Goal: Task Accomplishment & Management: Use online tool/utility

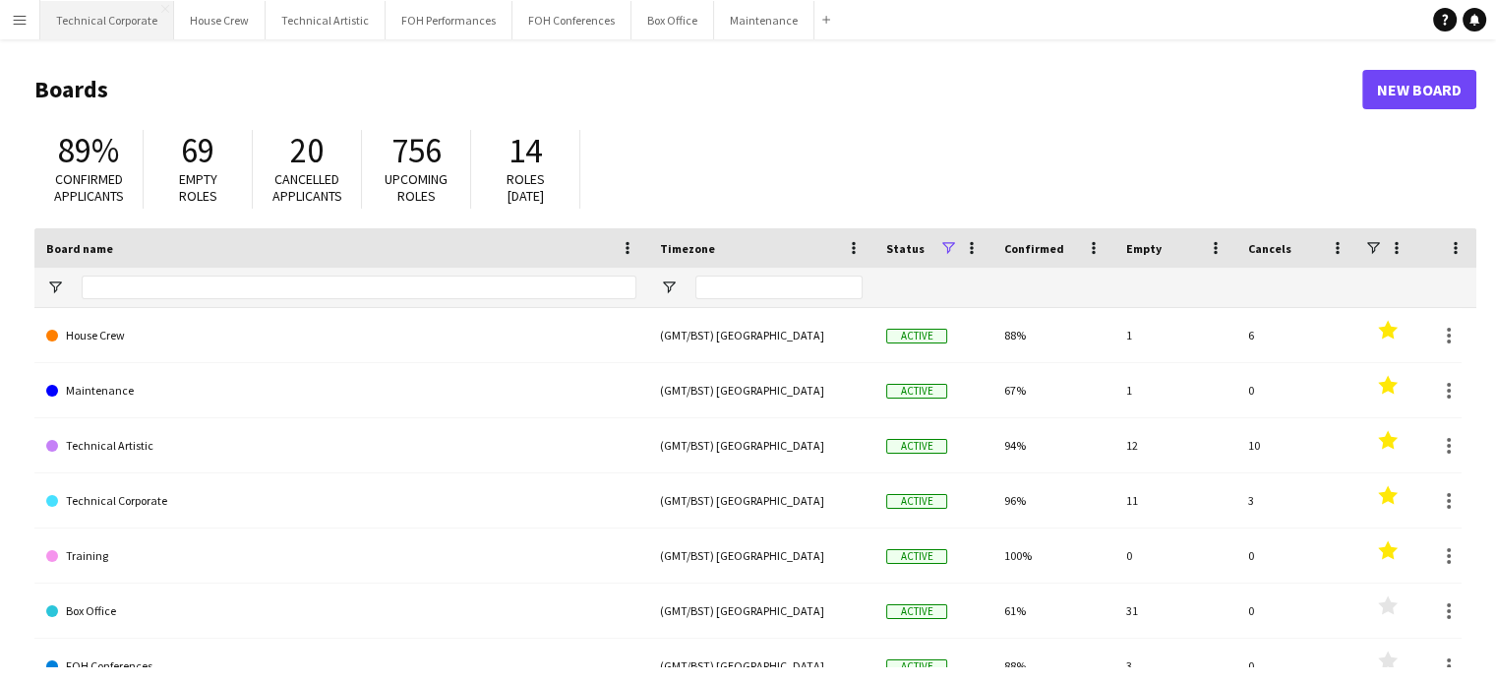
click at [106, 13] on button "Technical Corporate Close" at bounding box center [107, 20] width 134 height 38
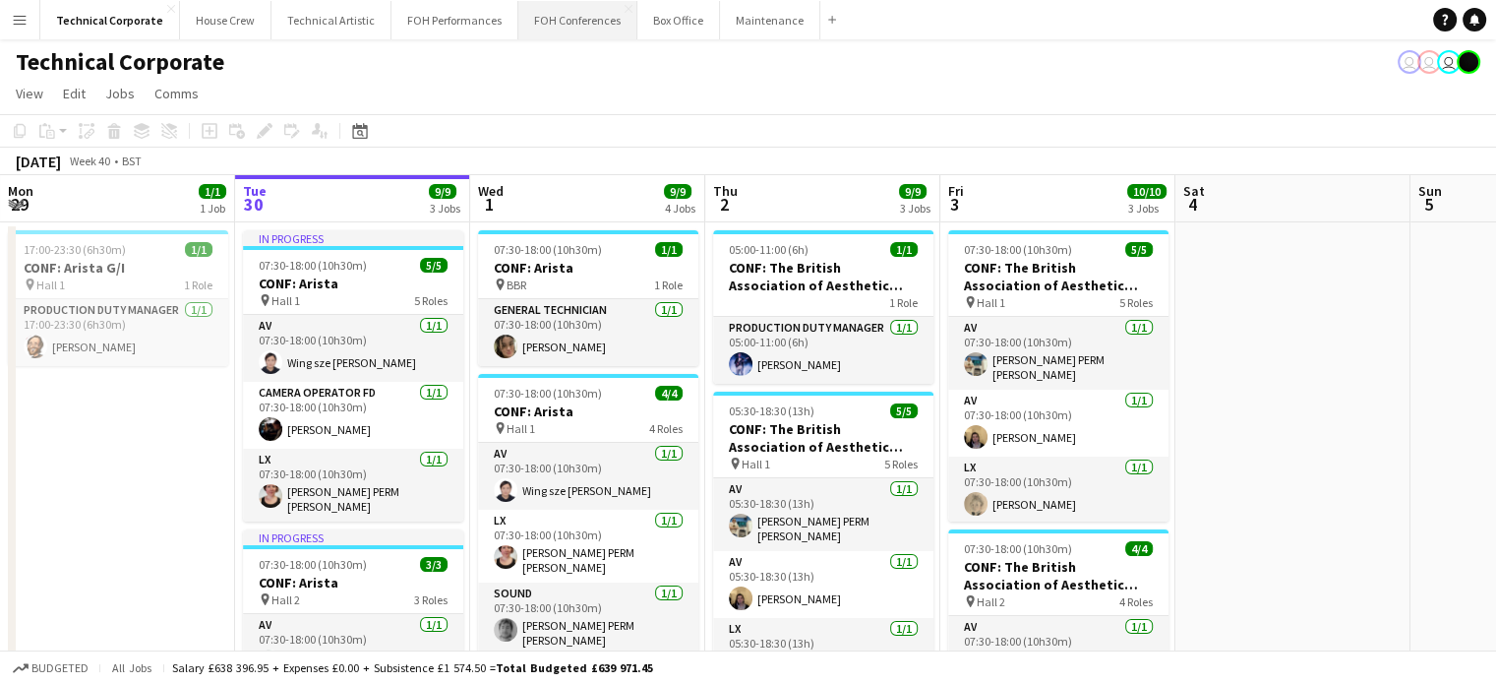
click at [542, 21] on button "FOH Conferences Close" at bounding box center [577, 20] width 119 height 38
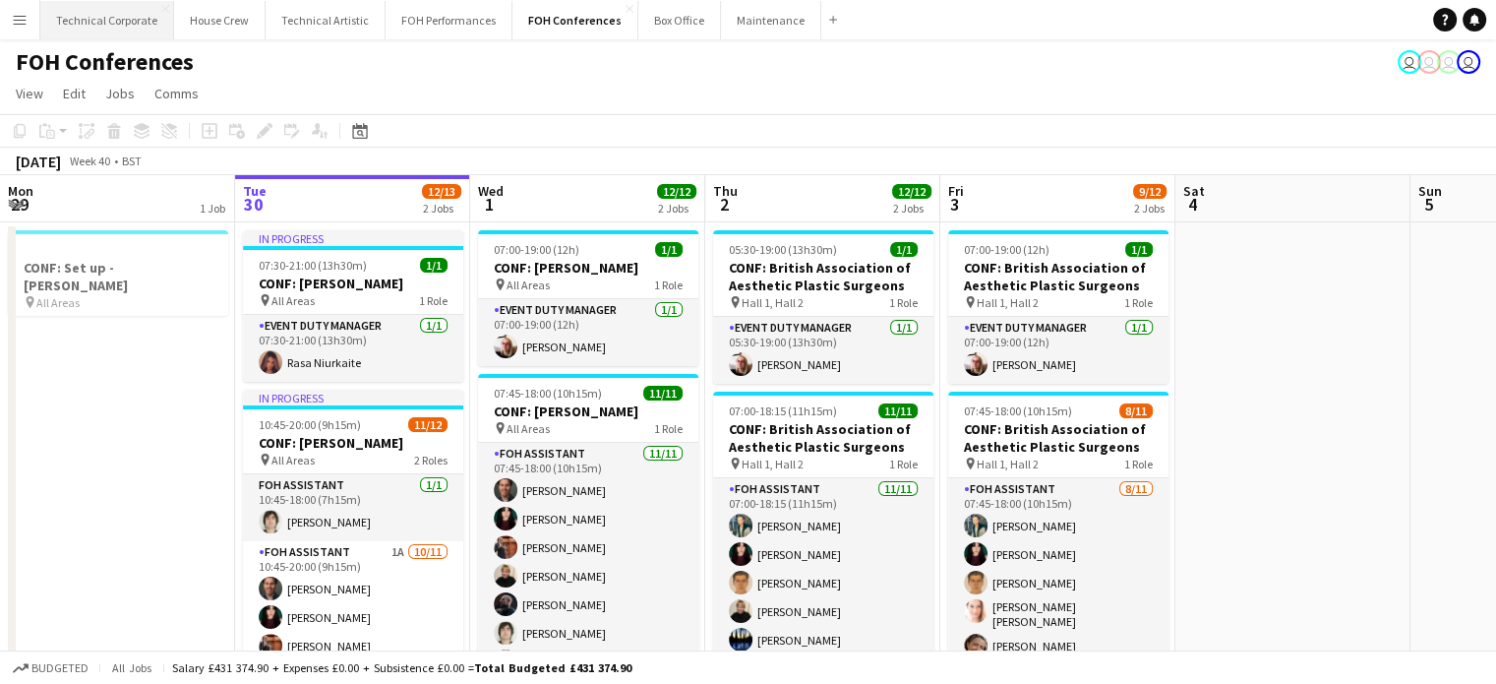
click at [106, 28] on button "Technical Corporate Close" at bounding box center [107, 20] width 134 height 38
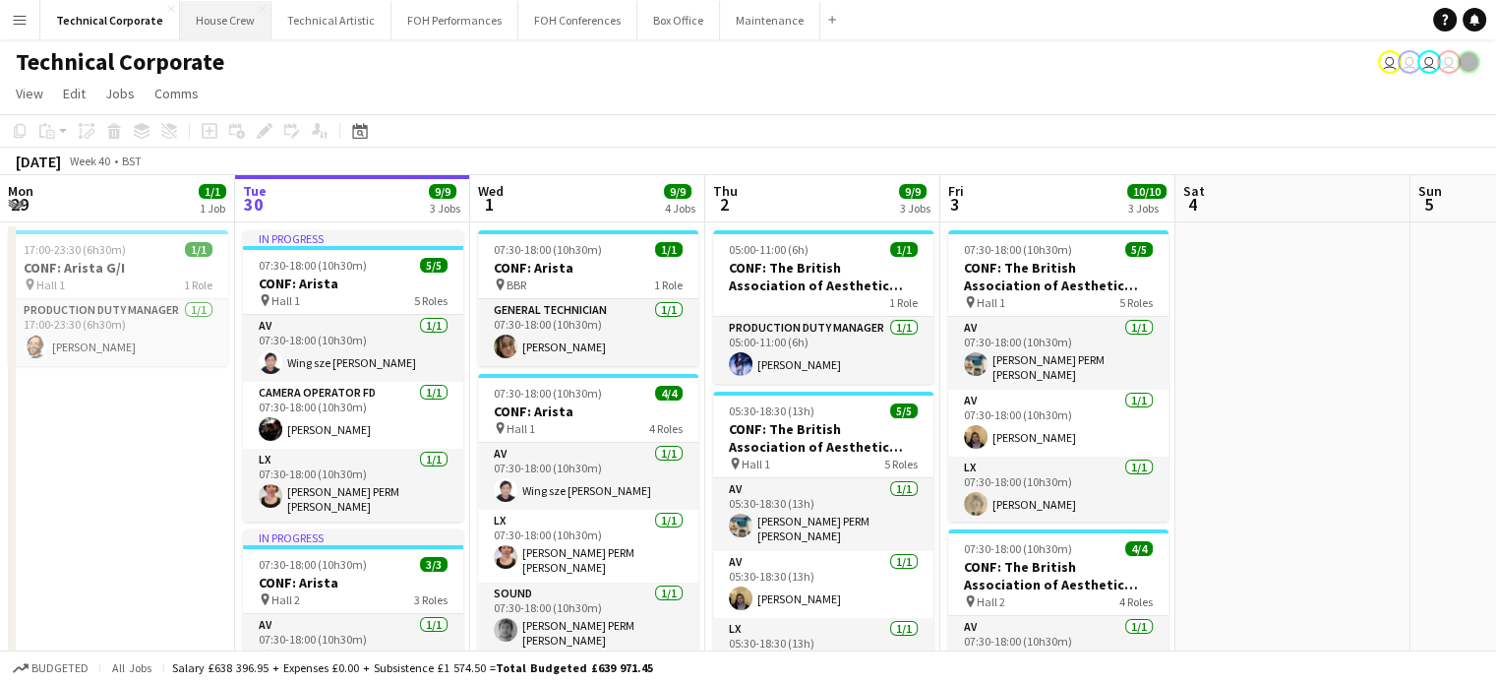
click at [221, 18] on button "House Crew Close" at bounding box center [225, 20] width 91 height 38
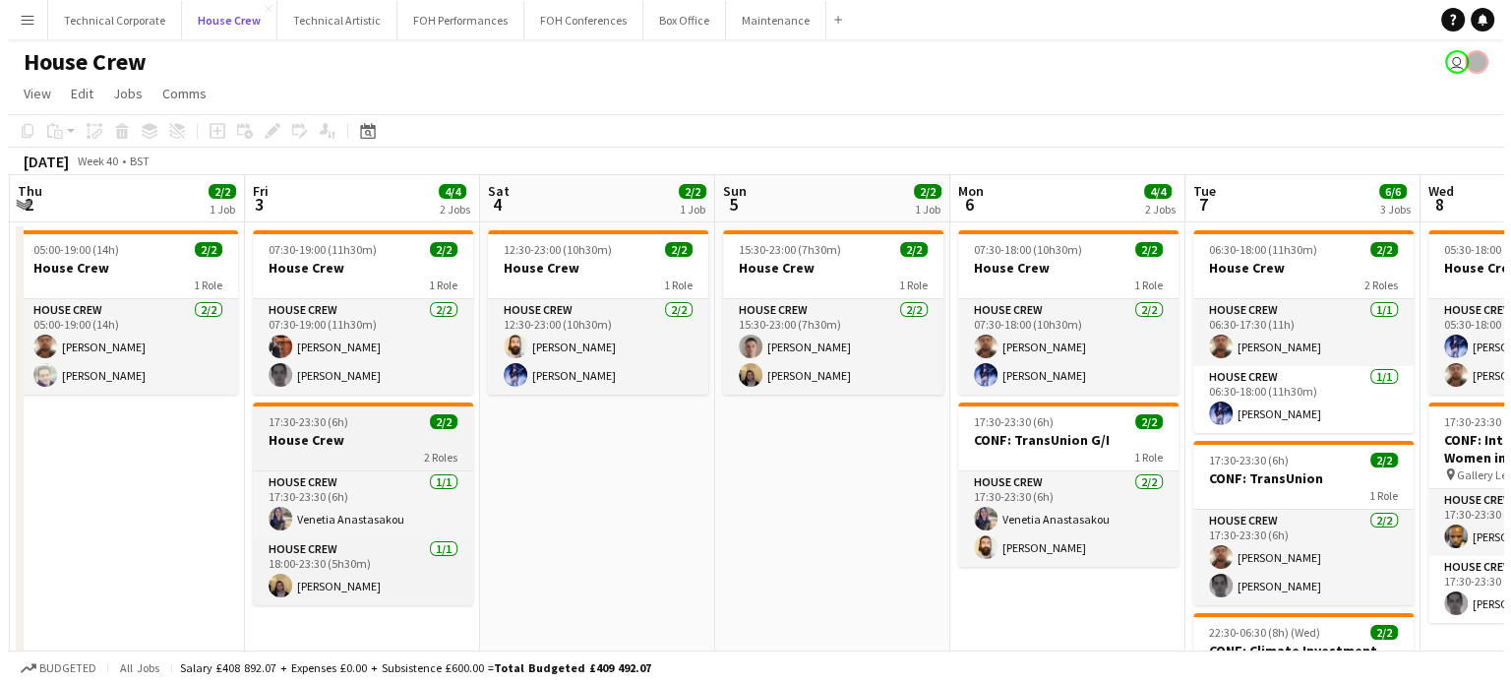
scroll to position [0, 706]
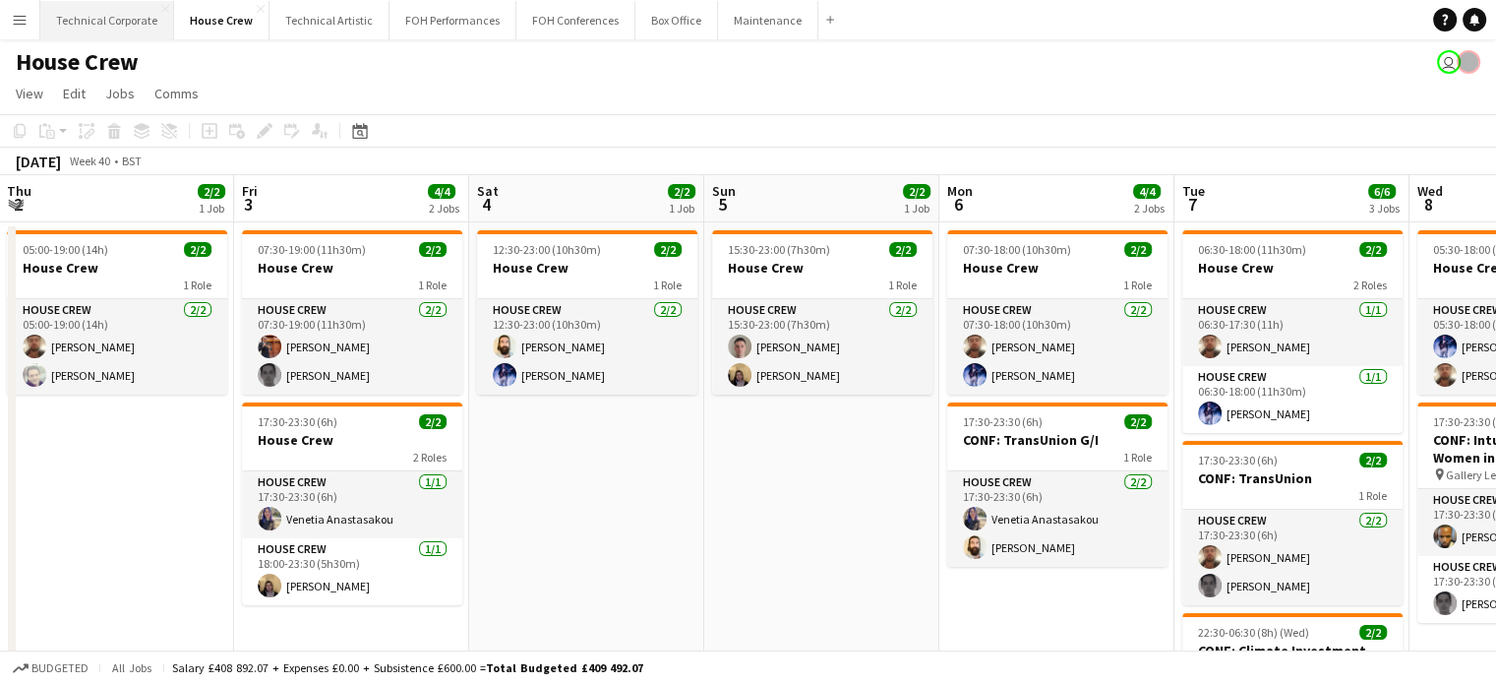
click at [131, 27] on button "Technical Corporate Close" at bounding box center [107, 20] width 134 height 38
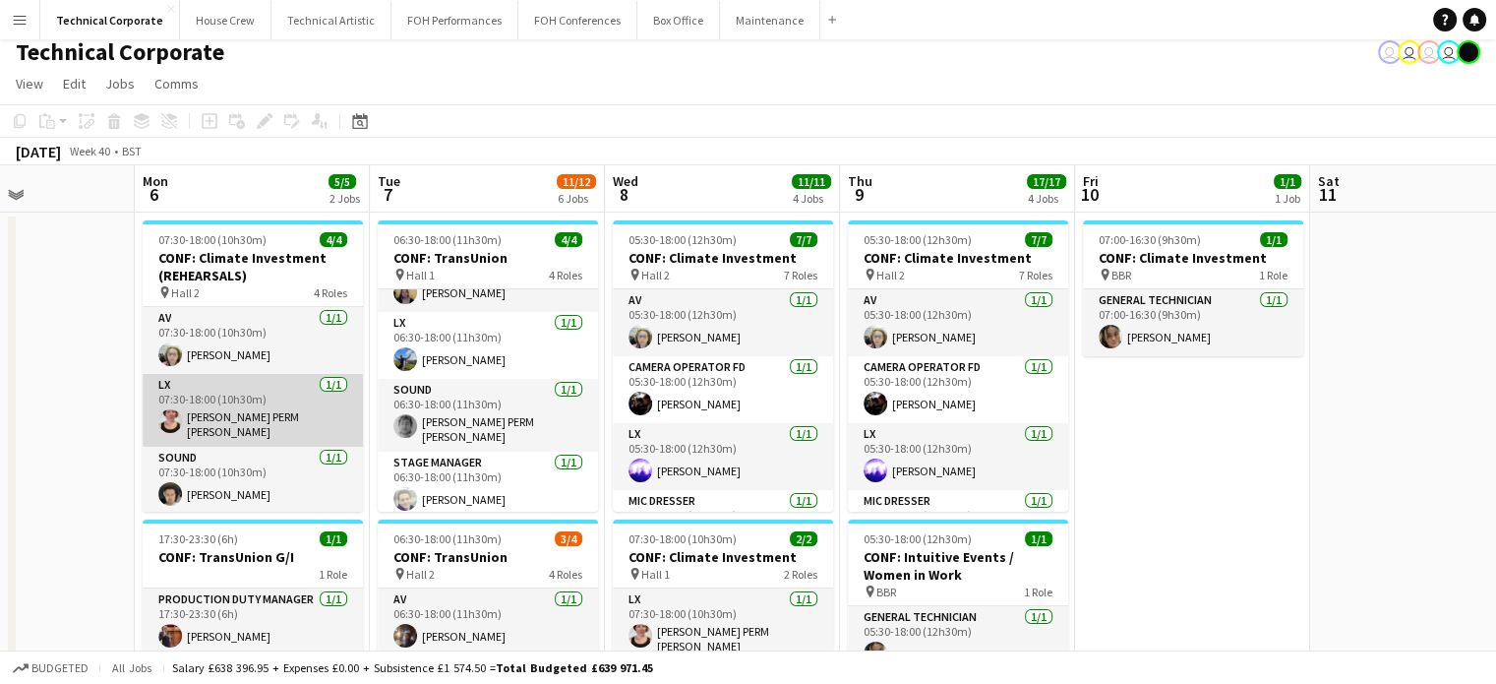
click at [285, 402] on app-card-role "LX [DATE] 07:30-18:00 (10h30m) [PERSON_NAME] PERM [PERSON_NAME]" at bounding box center [253, 410] width 220 height 73
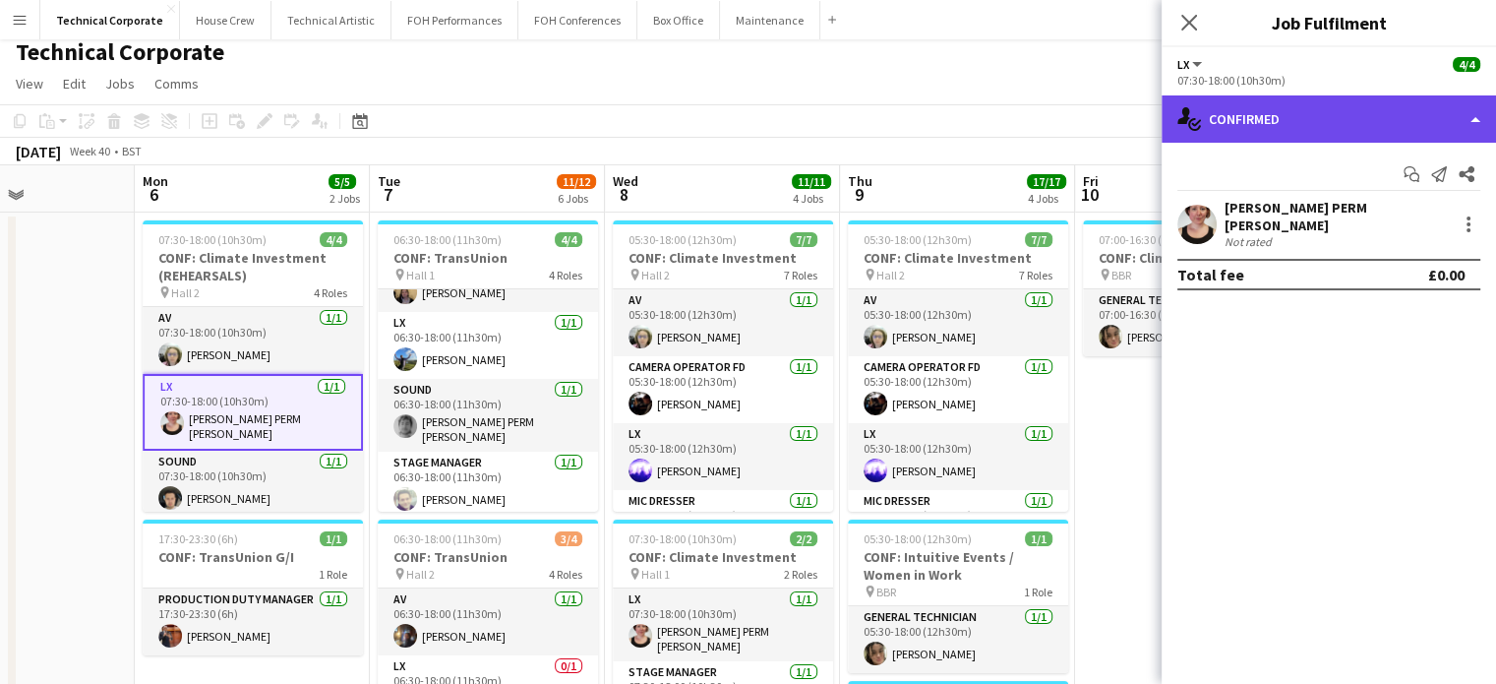
click at [1415, 119] on div "single-neutral-actions-check-2 Confirmed" at bounding box center [1329, 118] width 335 height 47
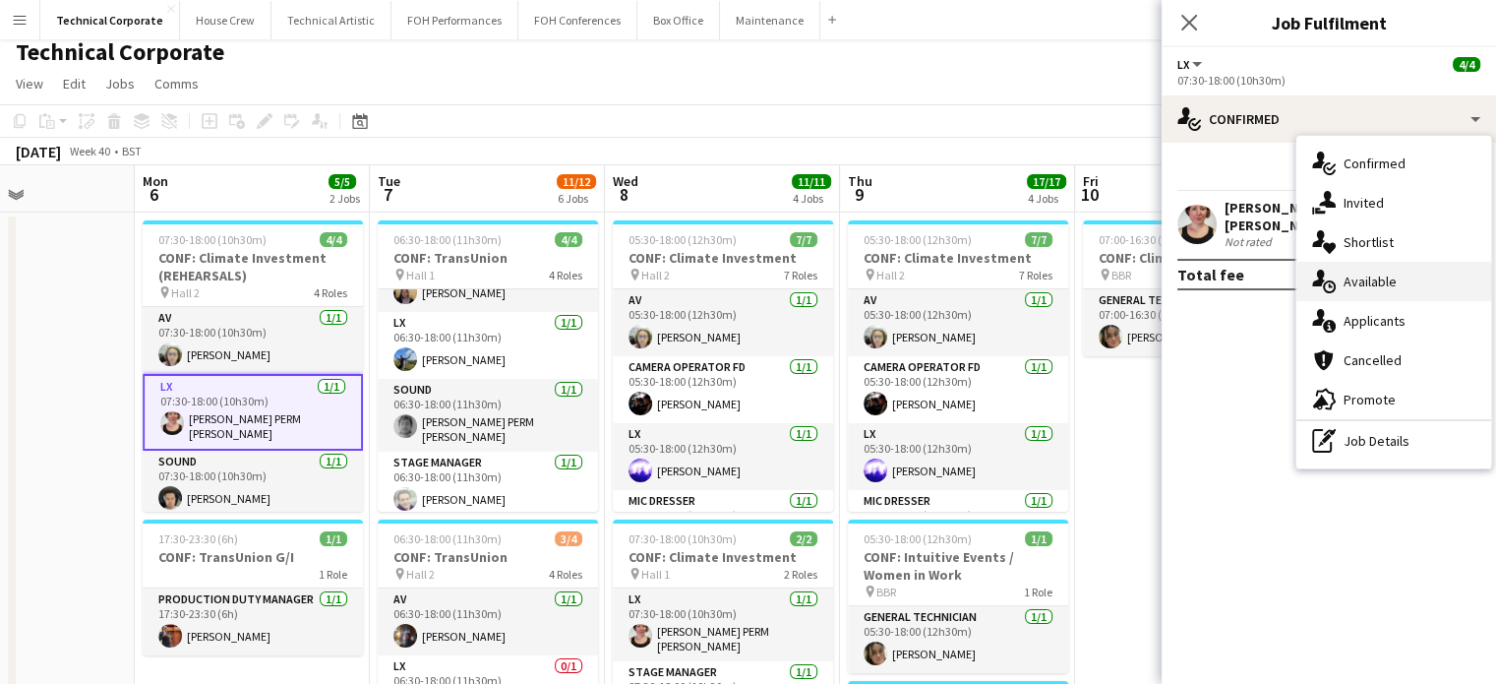
click at [1406, 274] on div "single-neutral-actions-upload Available" at bounding box center [1394, 281] width 195 height 39
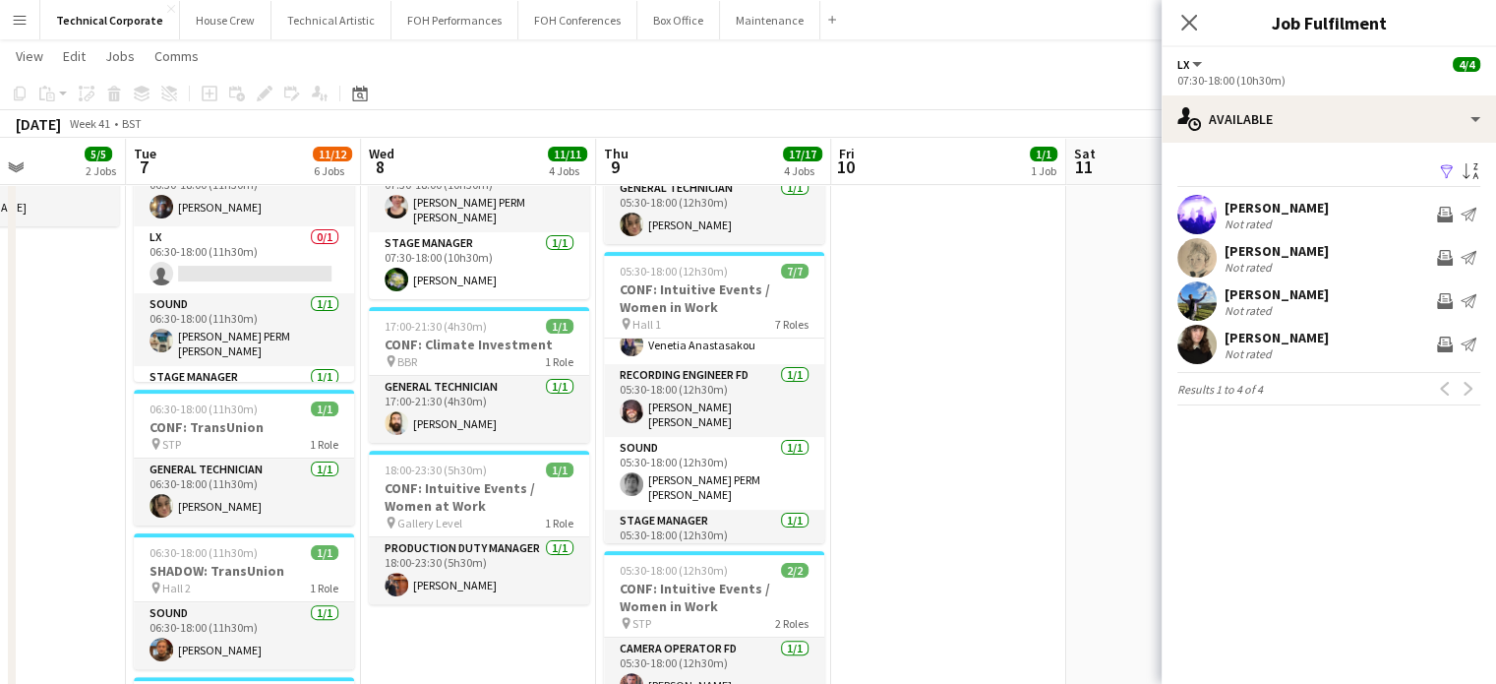
scroll to position [264, 0]
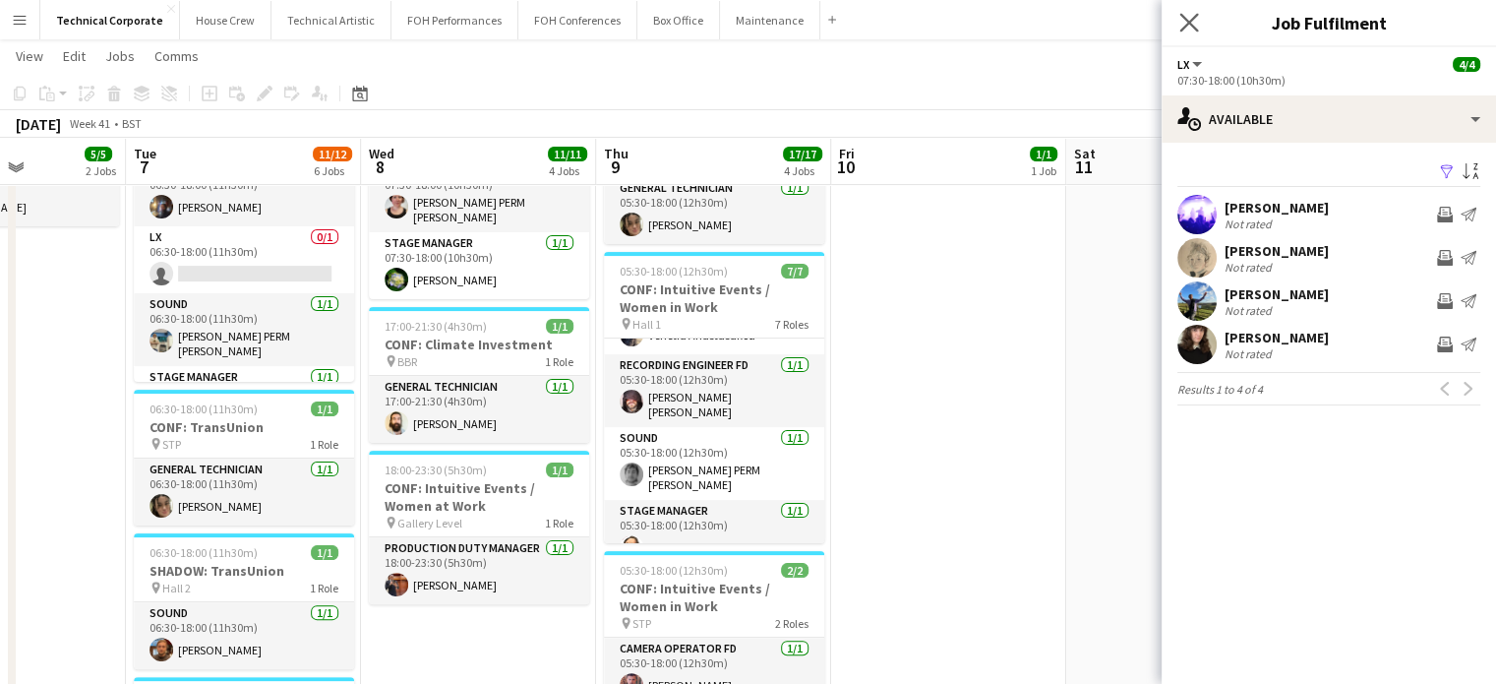
click at [1177, 19] on app-icon "Close pop-in" at bounding box center [1190, 23] width 29 height 29
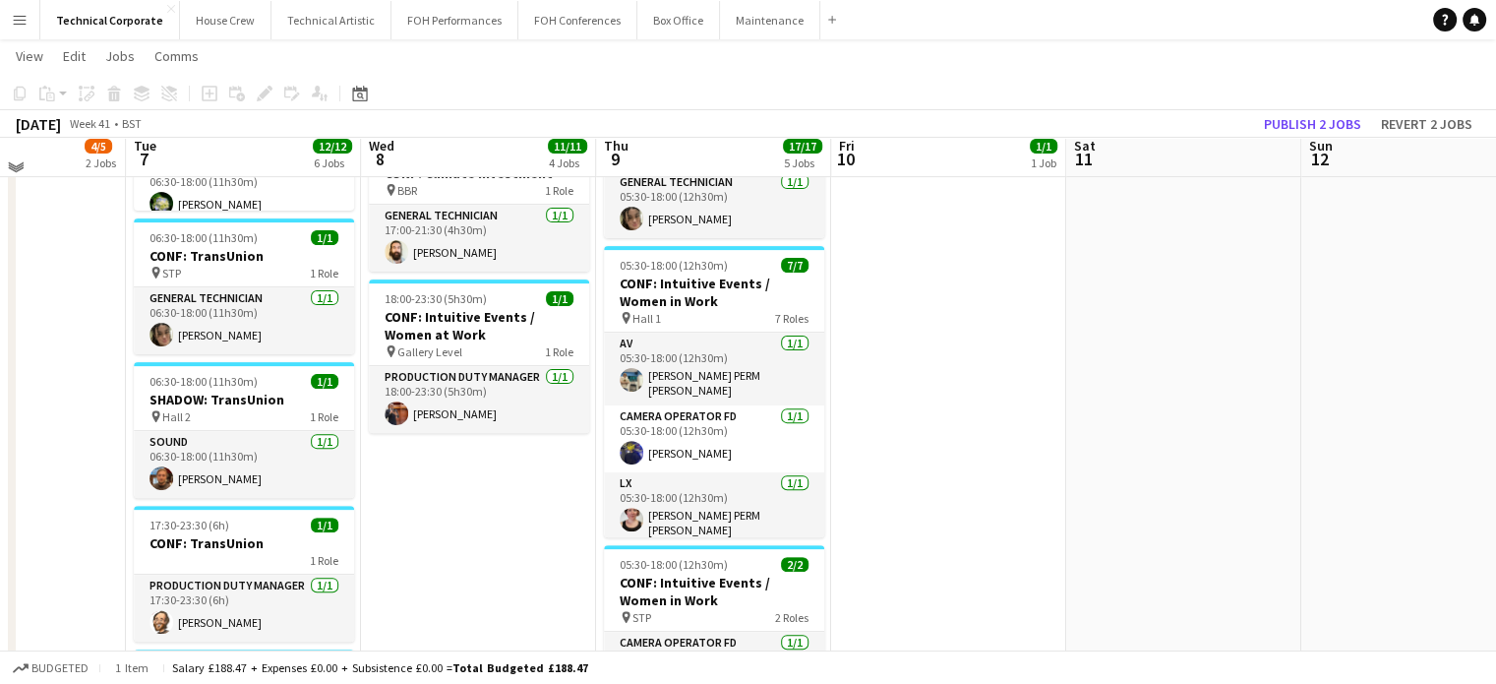
scroll to position [610, 0]
